Goal: Navigation & Orientation: Find specific page/section

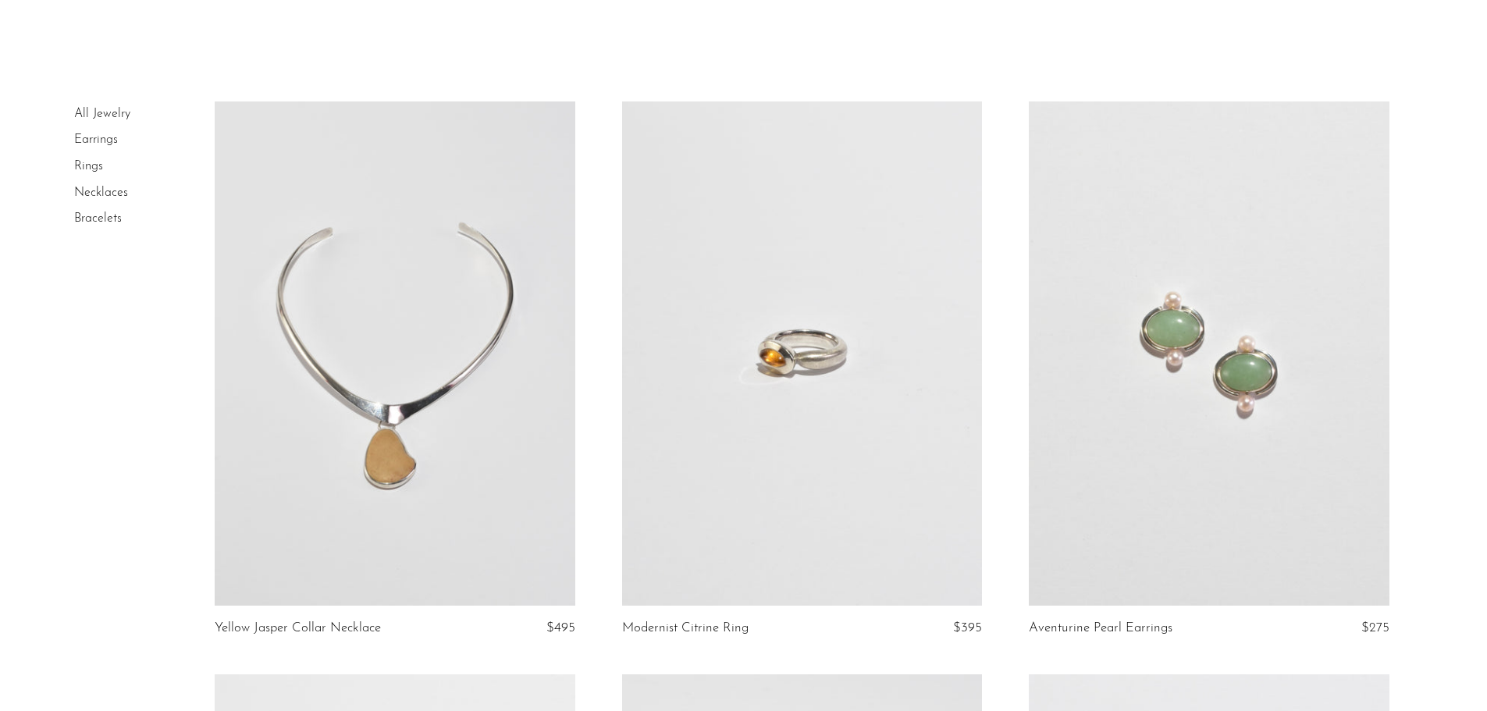
scroll to position [156, 0]
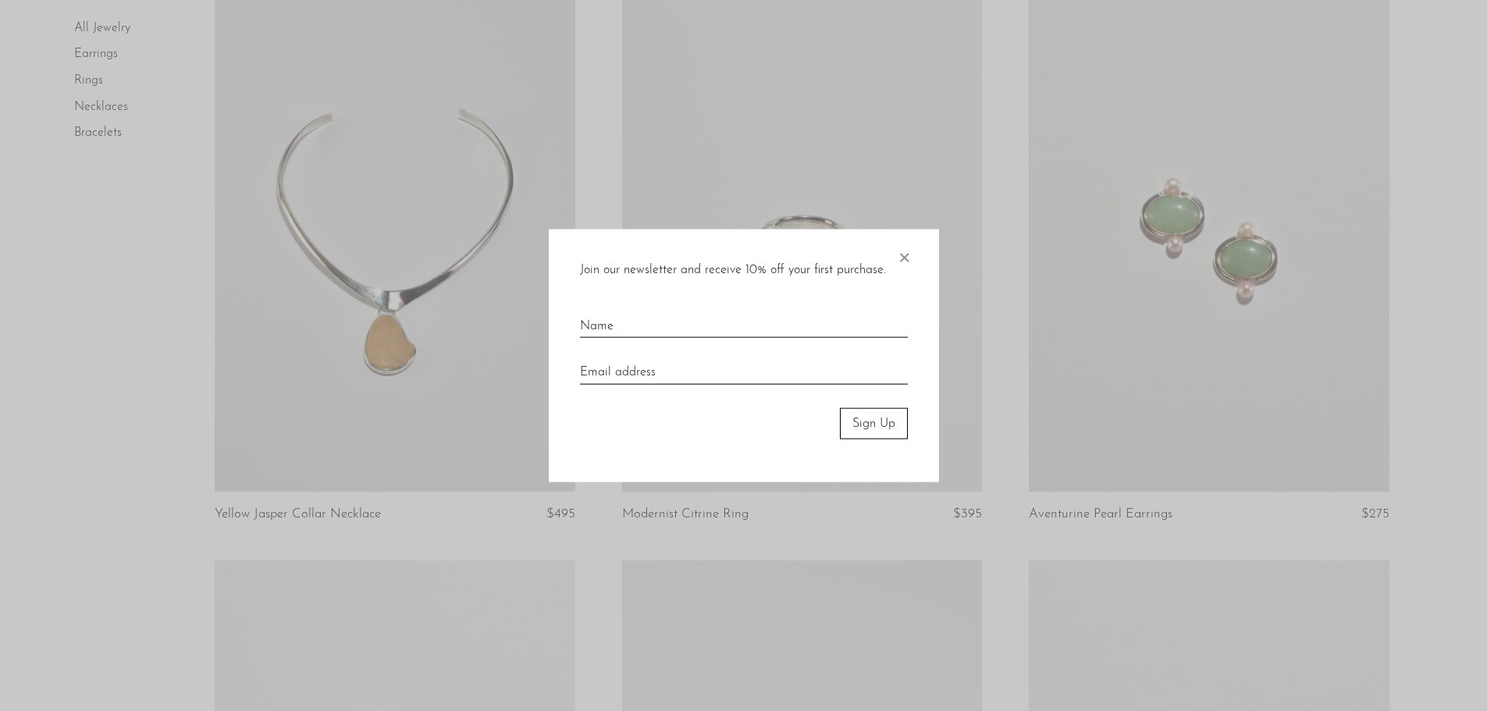
click at [905, 255] on span "×" at bounding box center [904, 254] width 16 height 50
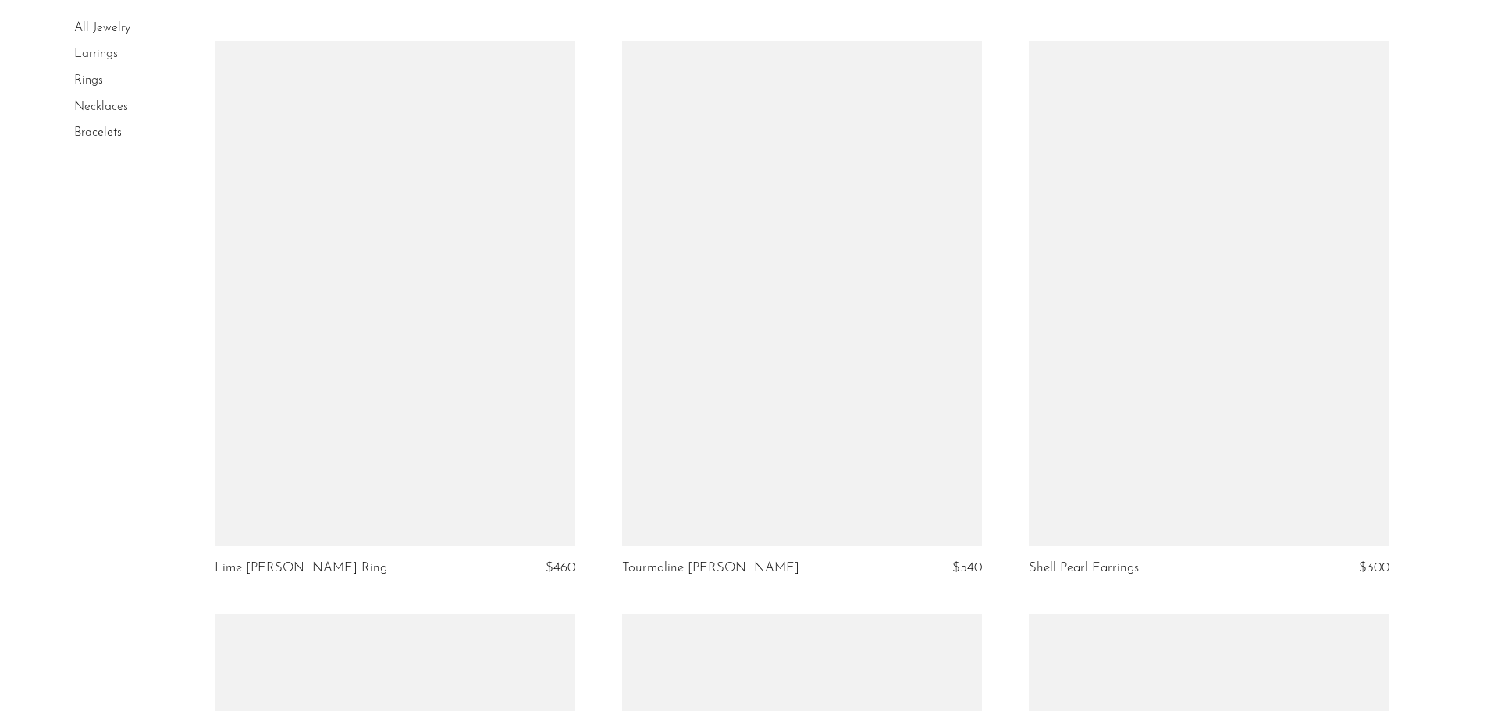
scroll to position [1093, 0]
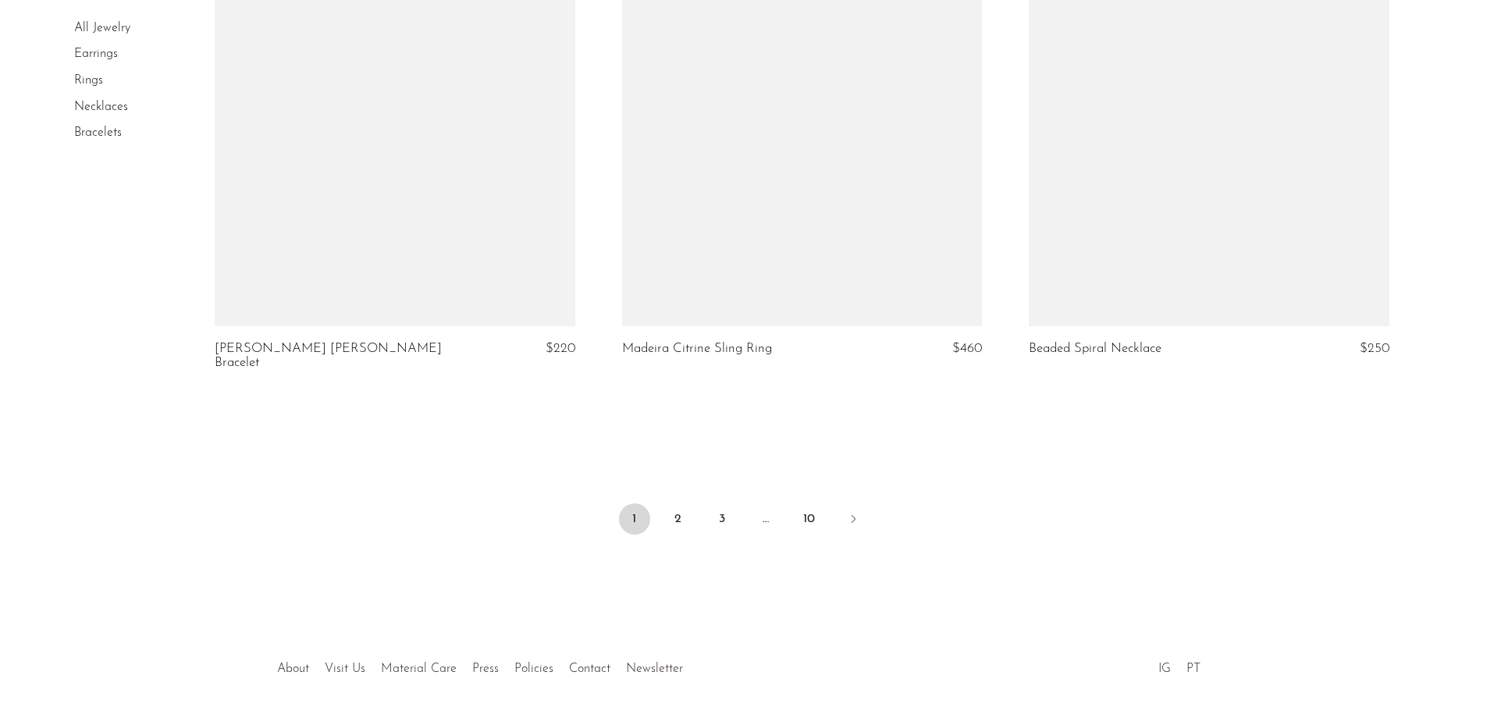
scroll to position [6691, 0]
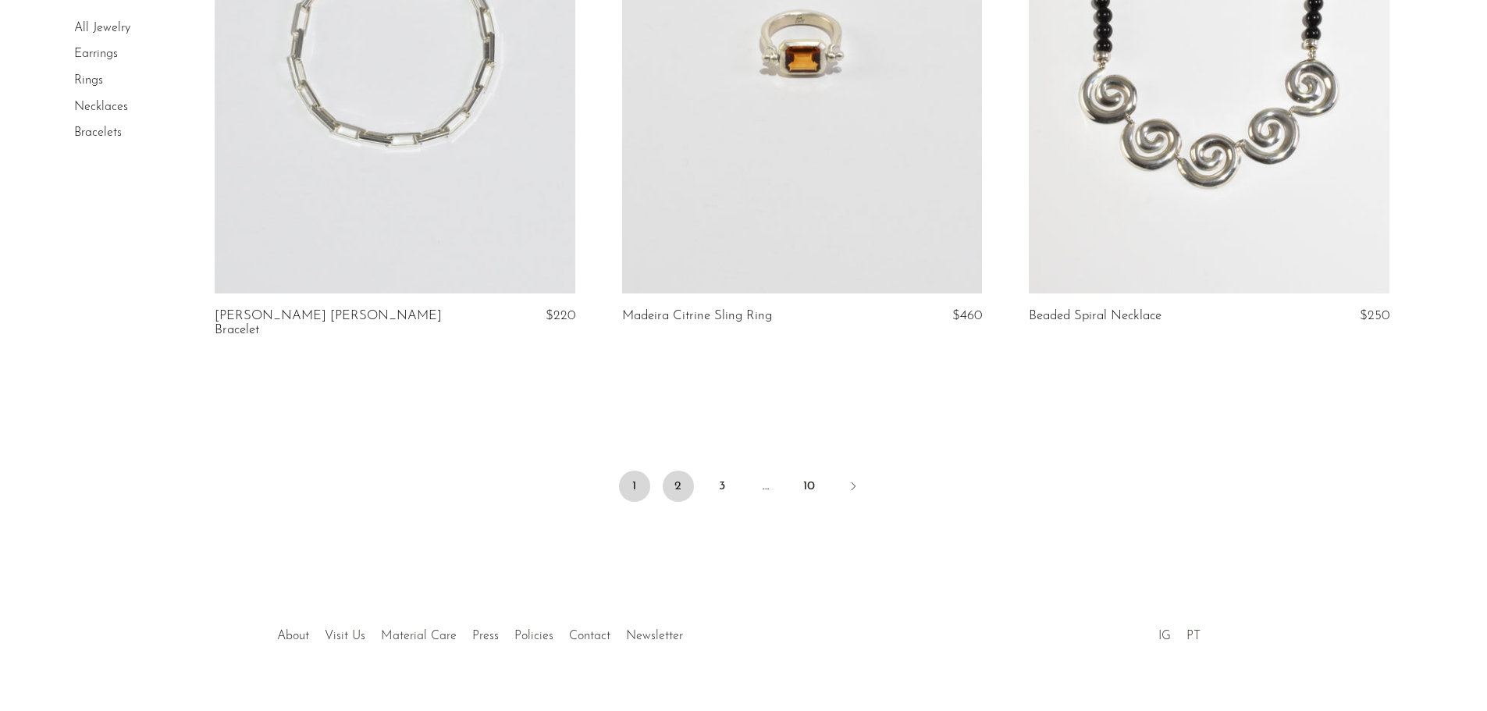
click at [679, 471] on link "2" at bounding box center [678, 486] width 31 height 31
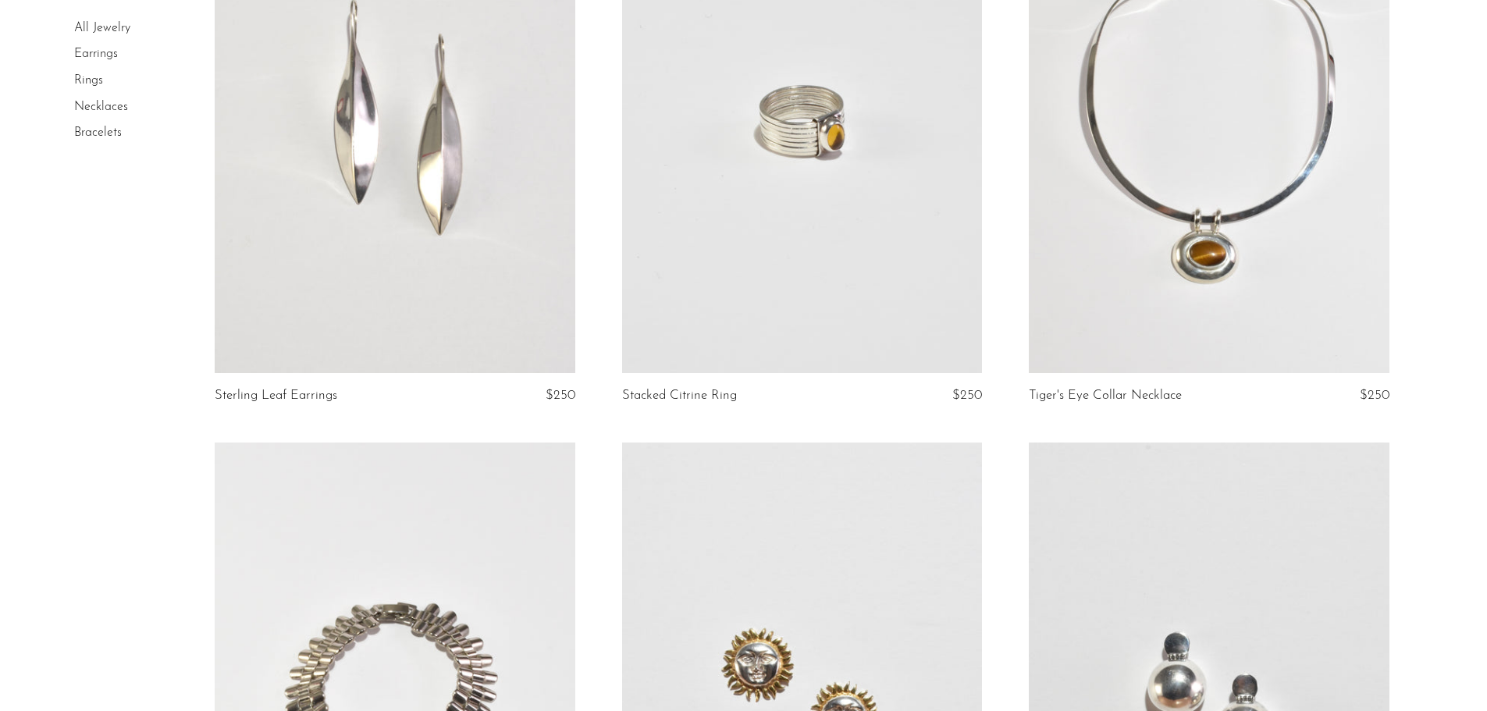
scroll to position [859, 0]
